Goal: Transaction & Acquisition: Purchase product/service

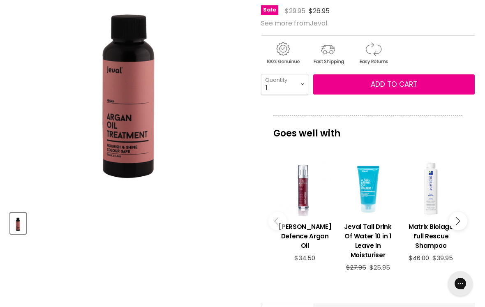
click at [399, 83] on span "Add to cart" at bounding box center [394, 84] width 46 height 10
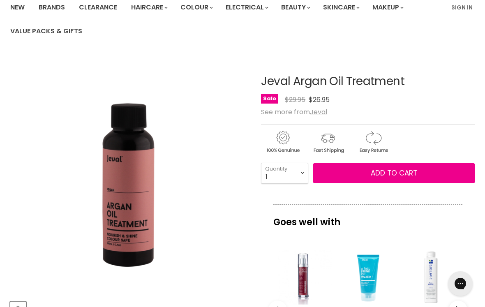
scroll to position [71, 0]
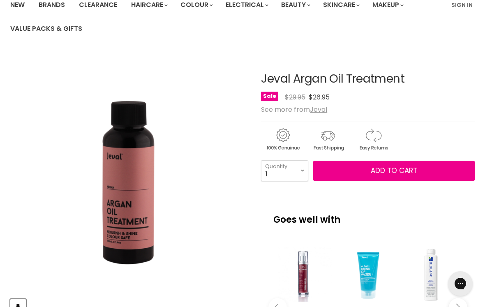
click at [393, 170] on span "Add to cart" at bounding box center [394, 171] width 46 height 10
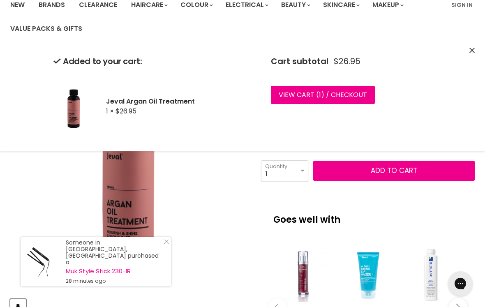
click at [398, 170] on span "Add to cart" at bounding box center [394, 171] width 46 height 10
click at [327, 93] on link "View cart ( 2 ) / Checkout" at bounding box center [324, 95] width 106 height 18
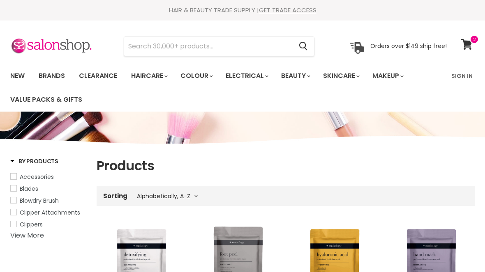
select select "title-ascending"
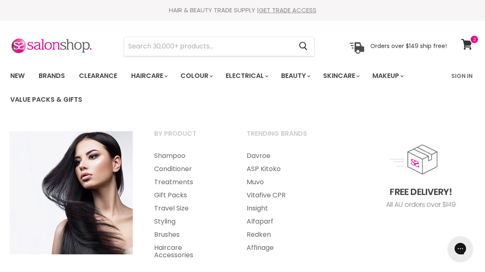
click at [173, 154] on link "Shampoo" at bounding box center [189, 156] width 91 height 13
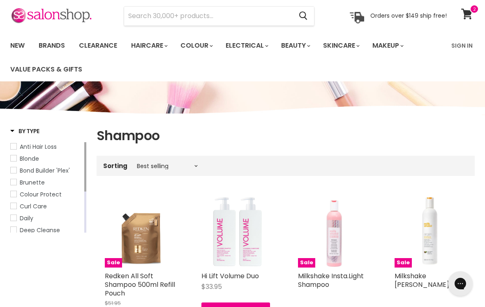
scroll to position [31, 0]
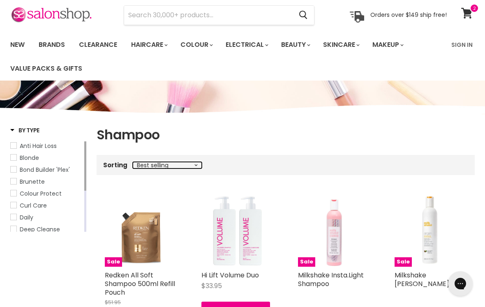
click at [201, 162] on select "Best selling Featured Price, low to high Price, high to low Alphabetically, A-Z…" at bounding box center [167, 165] width 69 height 7
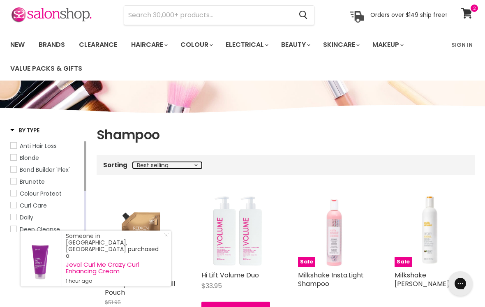
select select "title-ascending"
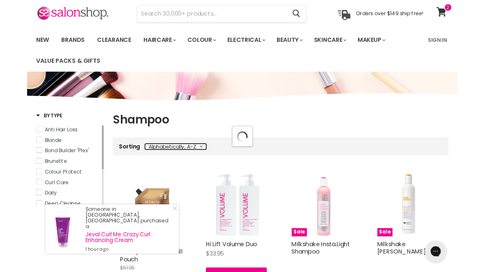
scroll to position [66, 0]
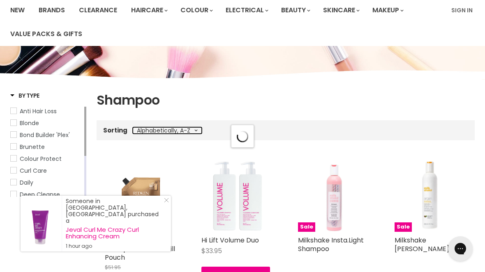
select select "title-ascending"
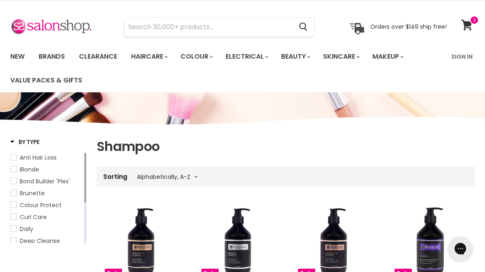
scroll to position [0, 0]
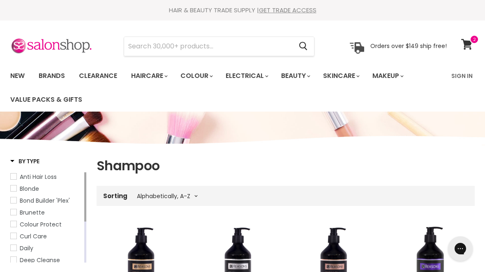
click at [227, 46] on input "Search" at bounding box center [208, 46] width 168 height 19
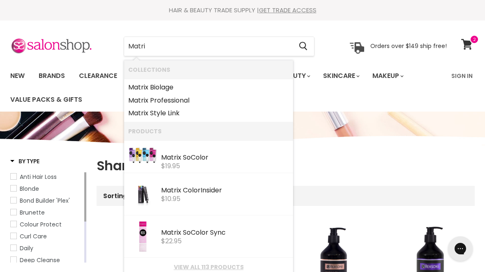
type input "Matrix"
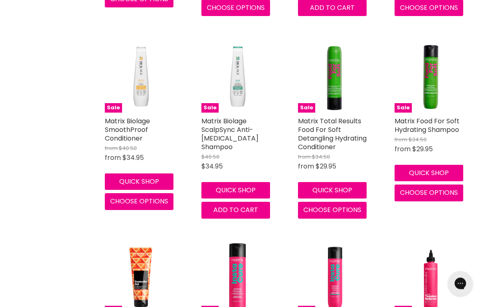
scroll to position [935, 0]
click at [439, 190] on span "Choose options" at bounding box center [429, 192] width 58 height 9
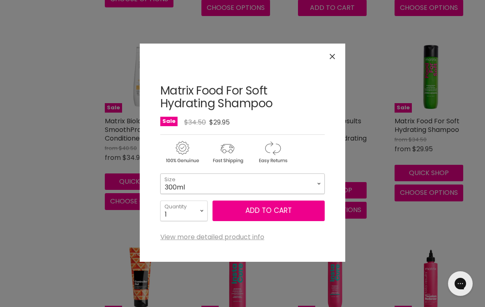
click at [319, 180] on select "300ml 1 Litre" at bounding box center [242, 183] width 164 height 21
select select "1 Litre"
click at [281, 209] on button "Add to cart" at bounding box center [268, 211] width 112 height 21
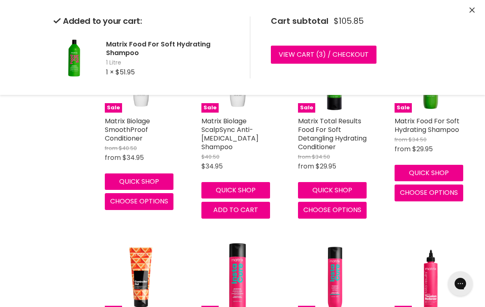
click at [348, 51] on link "View cart ( 3 ) / Checkout" at bounding box center [324, 55] width 106 height 18
